Goal: Contribute content

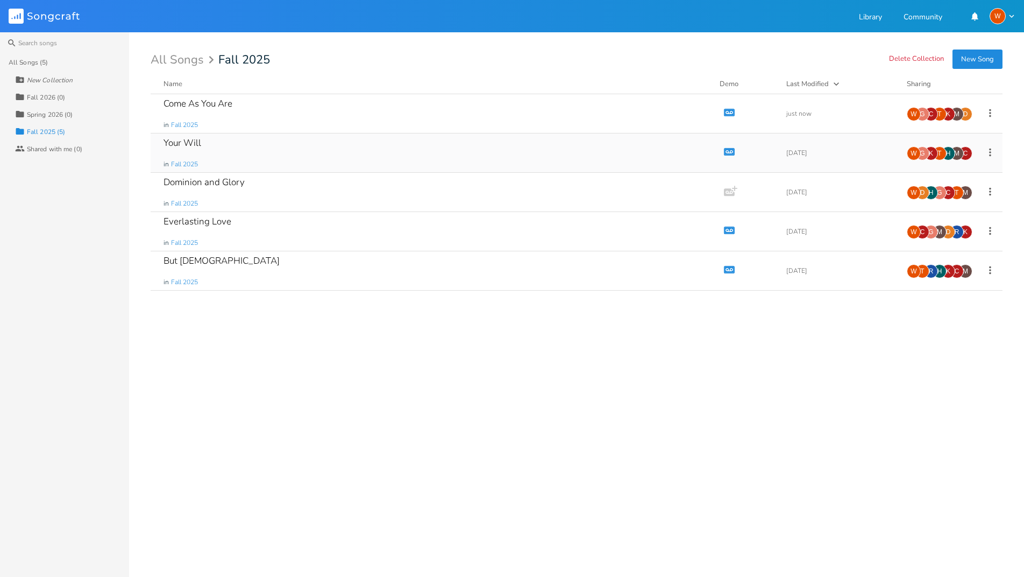
click at [207, 150] on div "Your Will in Fall 2025" at bounding box center [435, 152] width 543 height 39
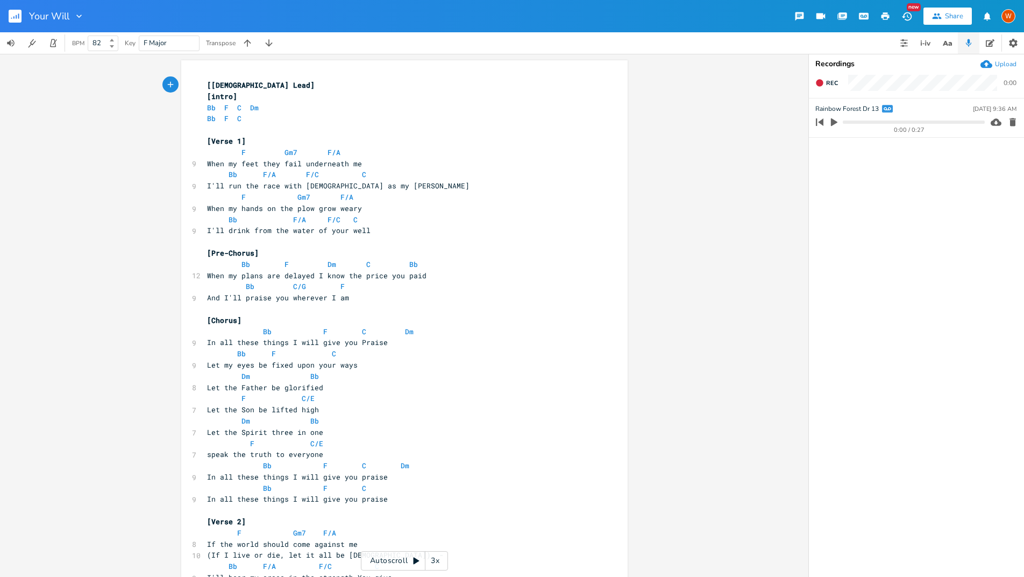
click at [1000, 64] on div "Upload" at bounding box center [1006, 64] width 22 height 9
click at [886, 148] on icon "button" at bounding box center [887, 148] width 11 height 11
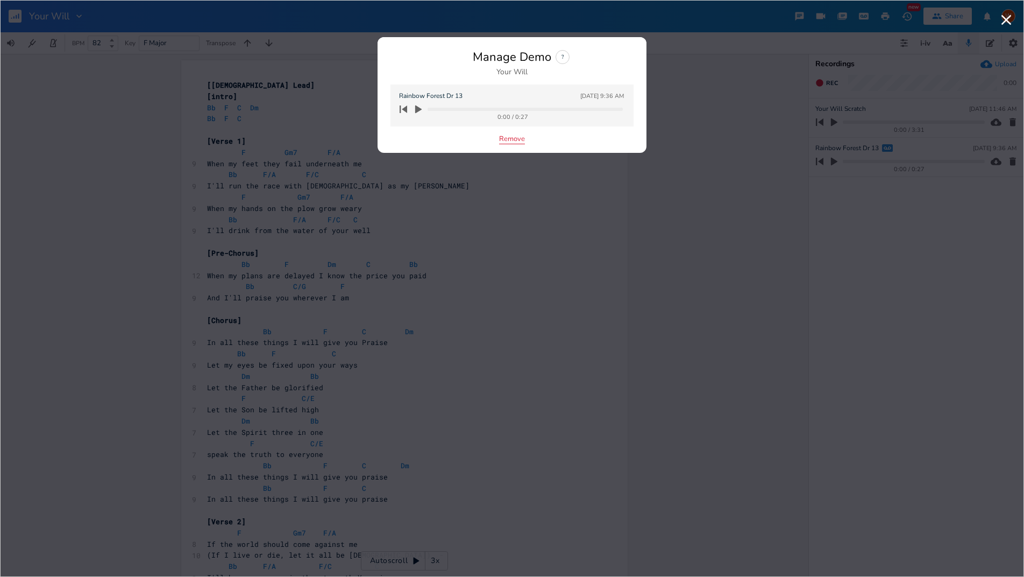
click at [504, 141] on button "Remove" at bounding box center [512, 139] width 26 height 9
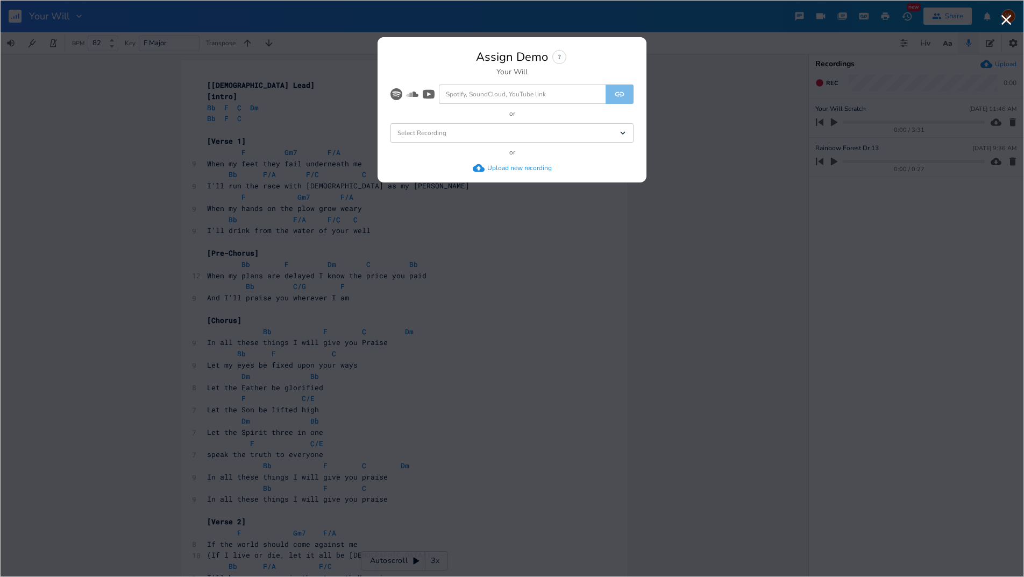
click at [592, 136] on div "Select Recording Dropdown" at bounding box center [511, 132] width 243 height 19
click at [491, 154] on li "Your Will Scratch" at bounding box center [514, 152] width 239 height 19
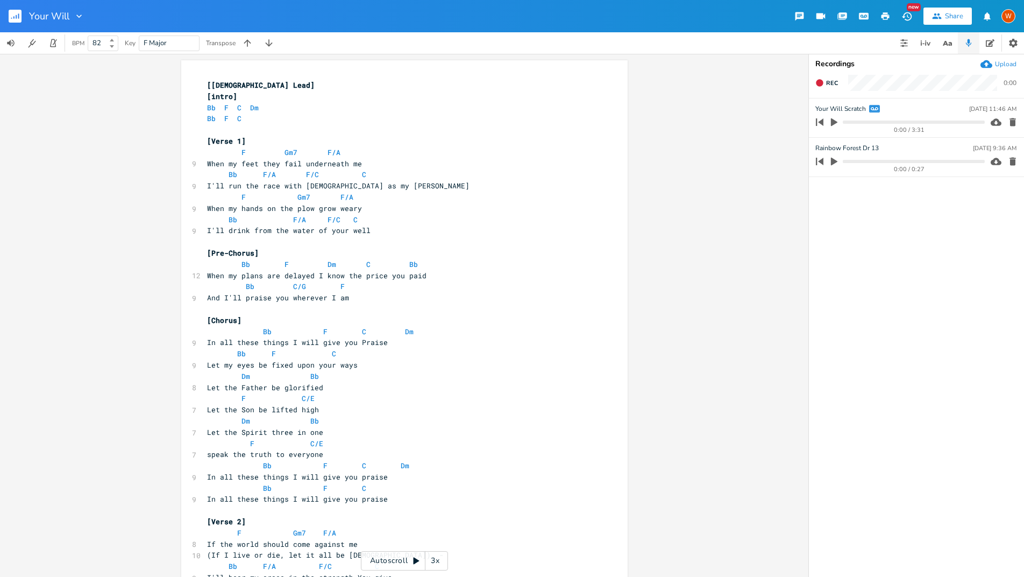
click at [13, 14] on rect "button" at bounding box center [15, 16] width 13 height 13
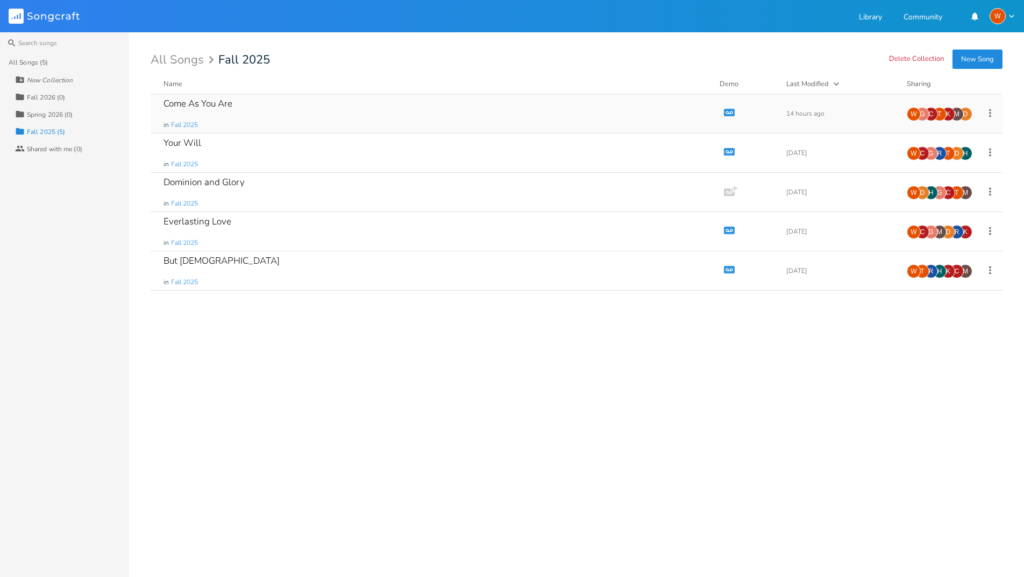
click at [214, 103] on div "Come As You Are" at bounding box center [198, 103] width 69 height 9
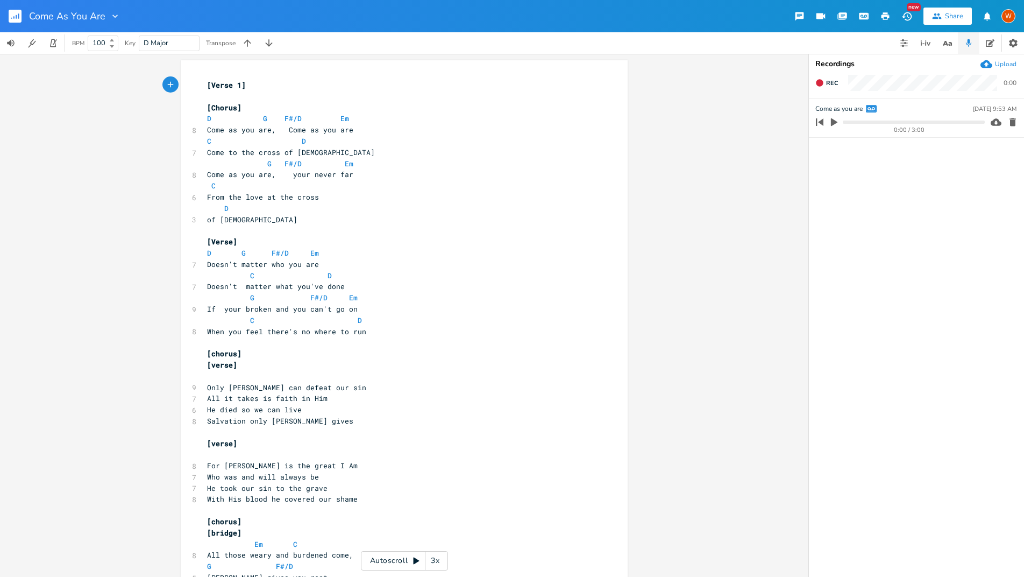
click at [903, 168] on ul "Come as you are [DATE] 9:53 AM 0:00 / 3:00" at bounding box center [916, 337] width 215 height 478
click at [994, 65] on div "Upload" at bounding box center [999, 64] width 36 height 12
click at [14, 18] on rect "button" at bounding box center [15, 16] width 13 height 13
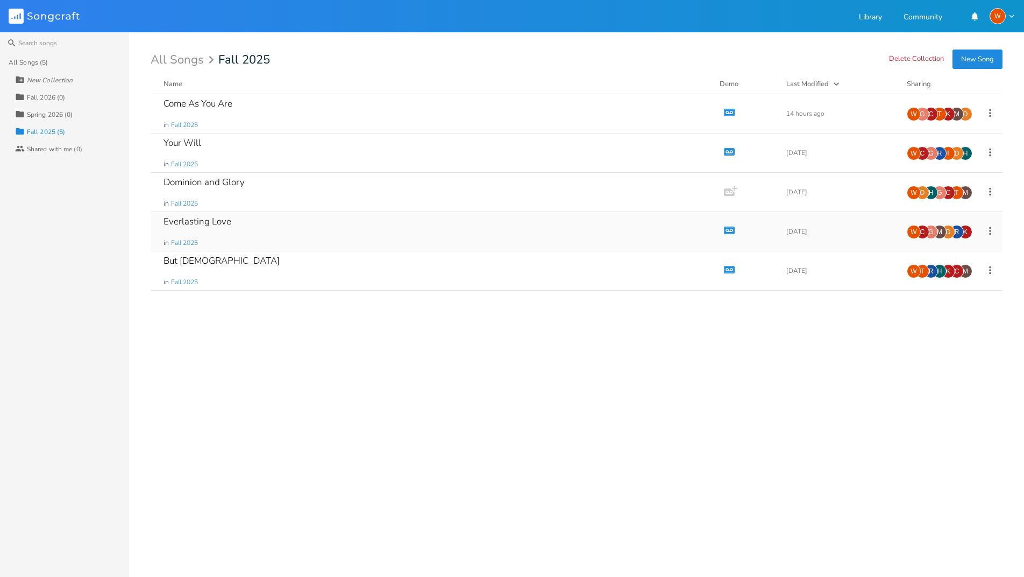
click at [972, 230] on div "K" at bounding box center [965, 232] width 14 height 14
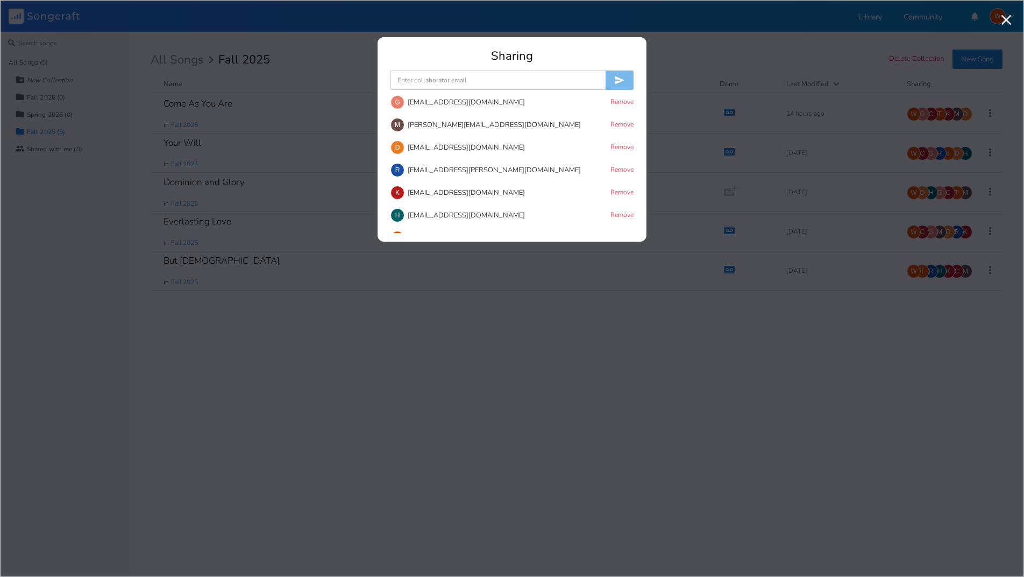
scroll to position [87, 0]
